Goal: Navigation & Orientation: Find specific page/section

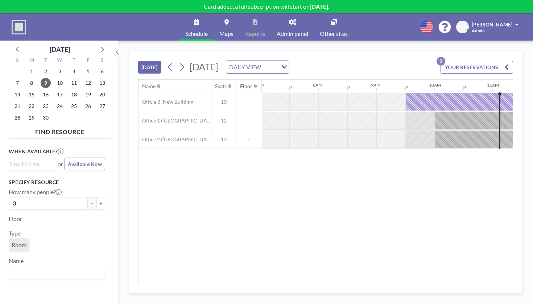
scroll to position [0, 495]
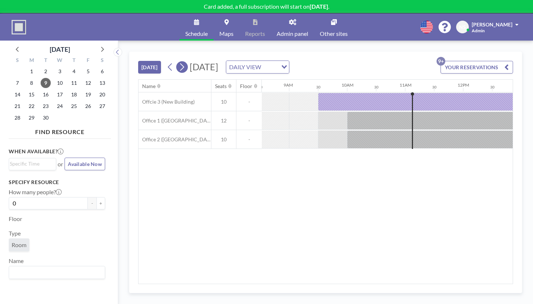
click at [178, 62] on icon at bounding box center [181, 67] width 7 height 11
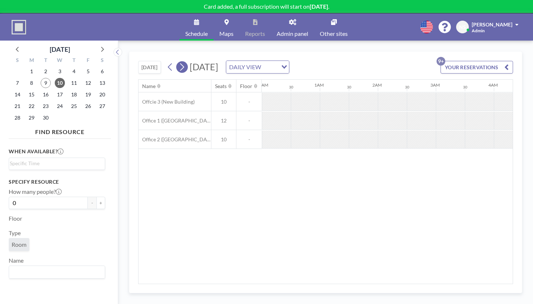
scroll to position [0, 353]
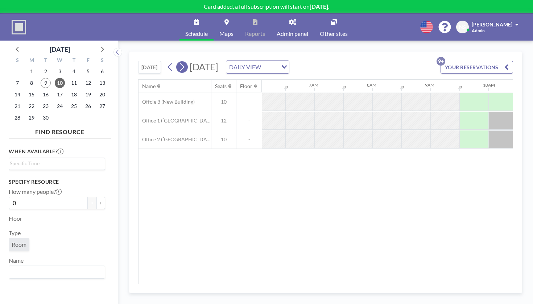
click at [178, 62] on icon at bounding box center [181, 67] width 7 height 11
click at [176, 61] on button at bounding box center [182, 67] width 12 height 12
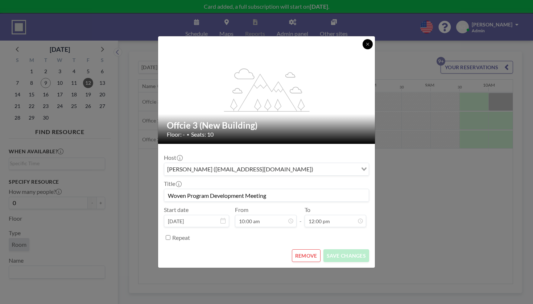
click at [362, 49] on button at bounding box center [367, 44] width 10 height 10
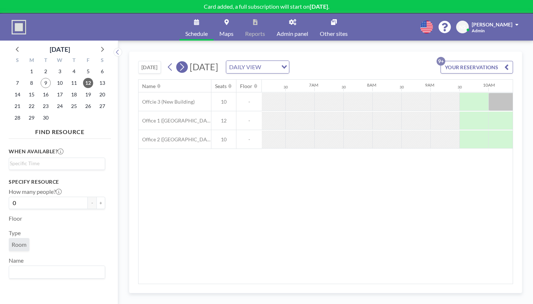
click at [178, 62] on icon at bounding box center [181, 67] width 7 height 11
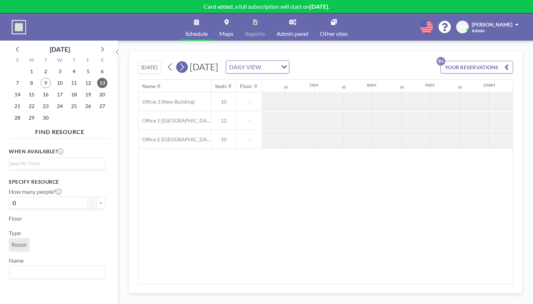
click at [178, 62] on icon at bounding box center [181, 67] width 7 height 11
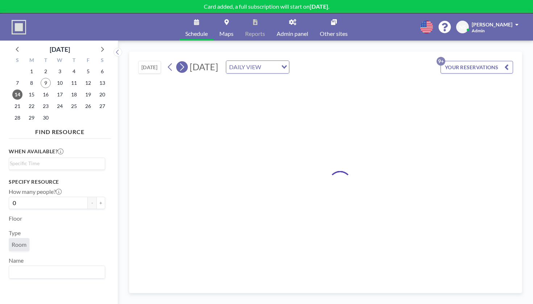
click at [178, 62] on icon at bounding box center [181, 67] width 7 height 11
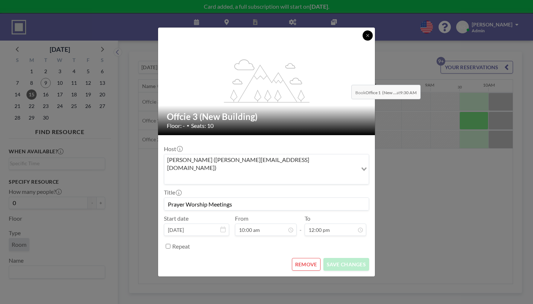
click at [365, 38] on icon at bounding box center [367, 35] width 4 height 4
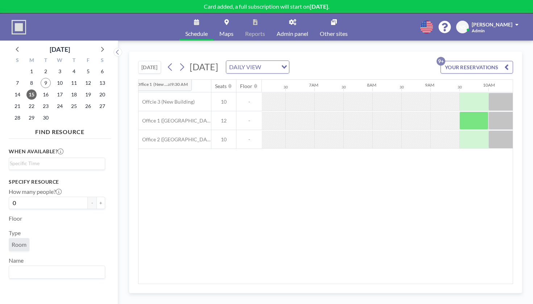
click at [138, 61] on button "[DATE]" at bounding box center [149, 67] width 23 height 13
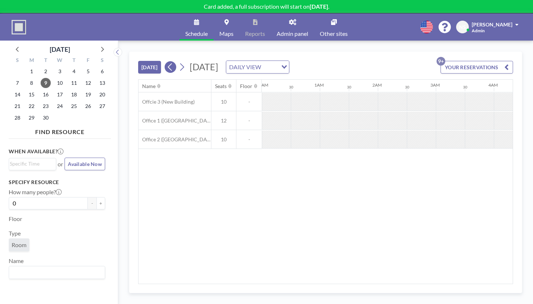
scroll to position [0, 495]
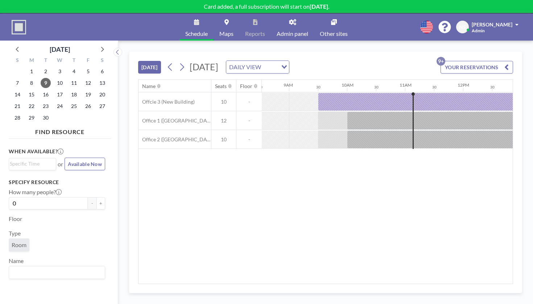
click at [270, 61] on div "DAILY VIEW" at bounding box center [251, 66] width 51 height 11
click at [270, 75] on li "WEEKLY VIEW" at bounding box center [277, 77] width 57 height 11
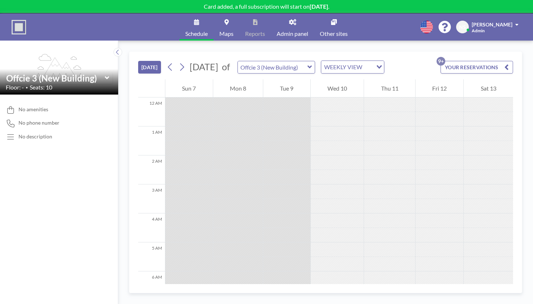
scroll to position [247, 0]
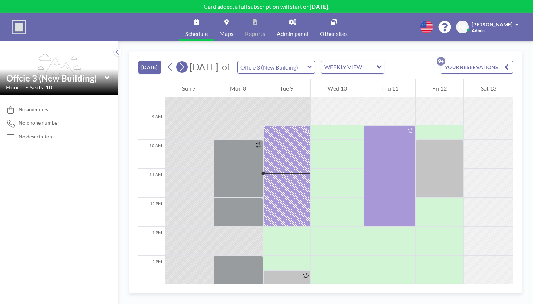
click at [178, 62] on icon at bounding box center [181, 67] width 7 height 11
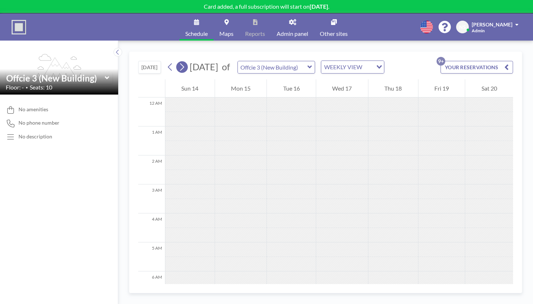
scroll to position [177, 0]
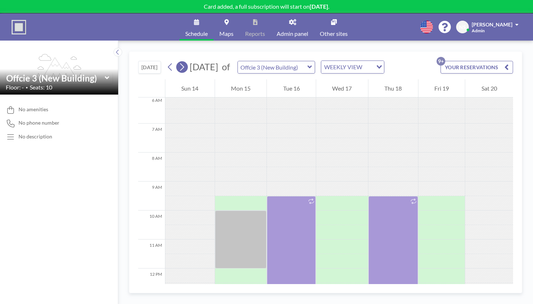
click at [178, 62] on icon at bounding box center [181, 67] width 7 height 11
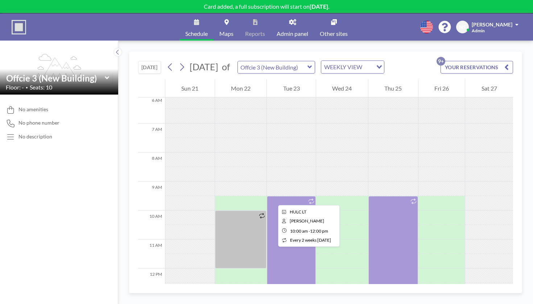
click at [218, 211] on div at bounding box center [241, 240] width 52 height 58
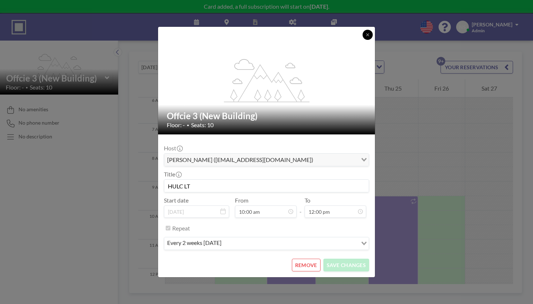
click at [365, 37] on icon at bounding box center [367, 35] width 4 height 4
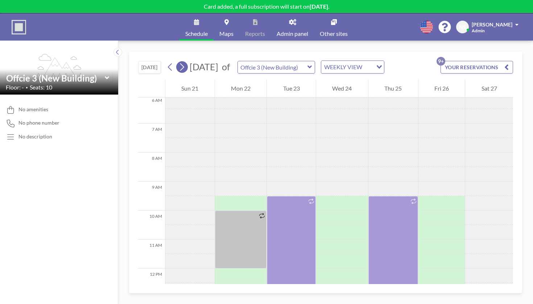
click at [178, 62] on icon at bounding box center [181, 67] width 7 height 11
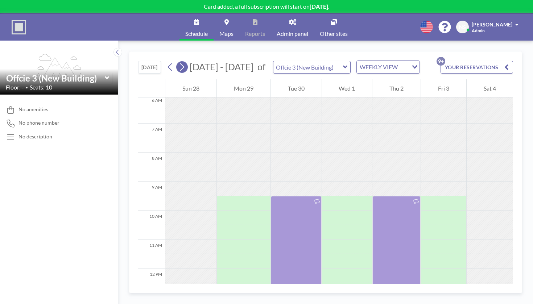
click at [178, 62] on icon at bounding box center [181, 67] width 7 height 11
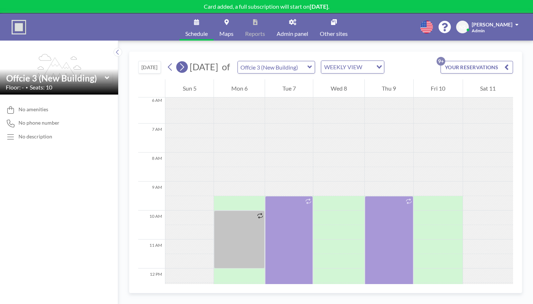
click at [178, 62] on icon at bounding box center [181, 67] width 7 height 11
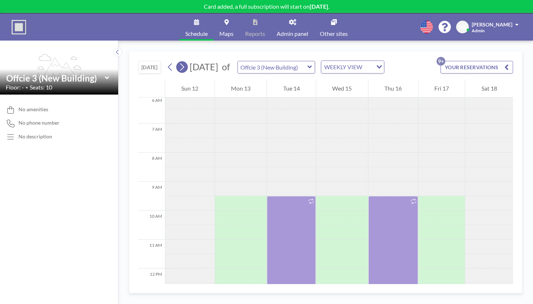
click at [178, 62] on icon at bounding box center [181, 67] width 7 height 11
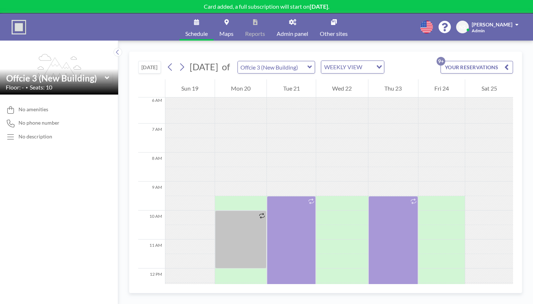
click at [285, 21] on link "Admin panel" at bounding box center [292, 26] width 43 height 27
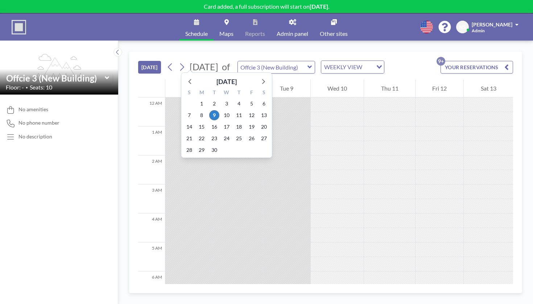
scroll to position [271, 0]
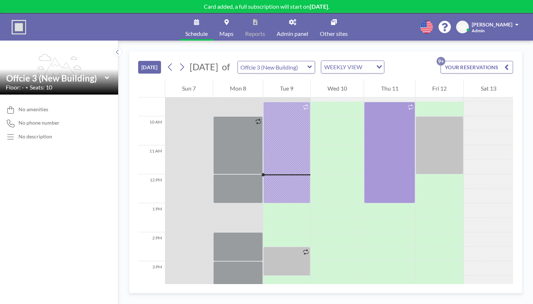
click at [138, 61] on button "[DATE]" at bounding box center [149, 67] width 23 height 13
click at [331, 61] on div "WEEKLY VIEW" at bounding box center [348, 66] width 54 height 11
click at [326, 67] on li "DAILY VIEW" at bounding box center [321, 67] width 57 height 11
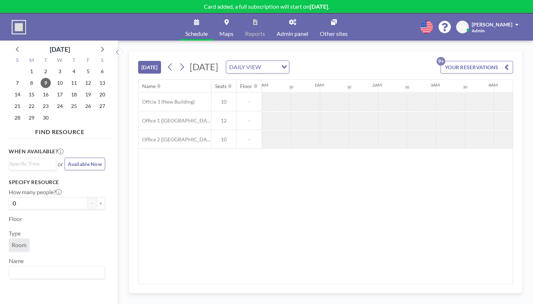
scroll to position [0, 542]
